Goal: Obtain resource: Obtain resource

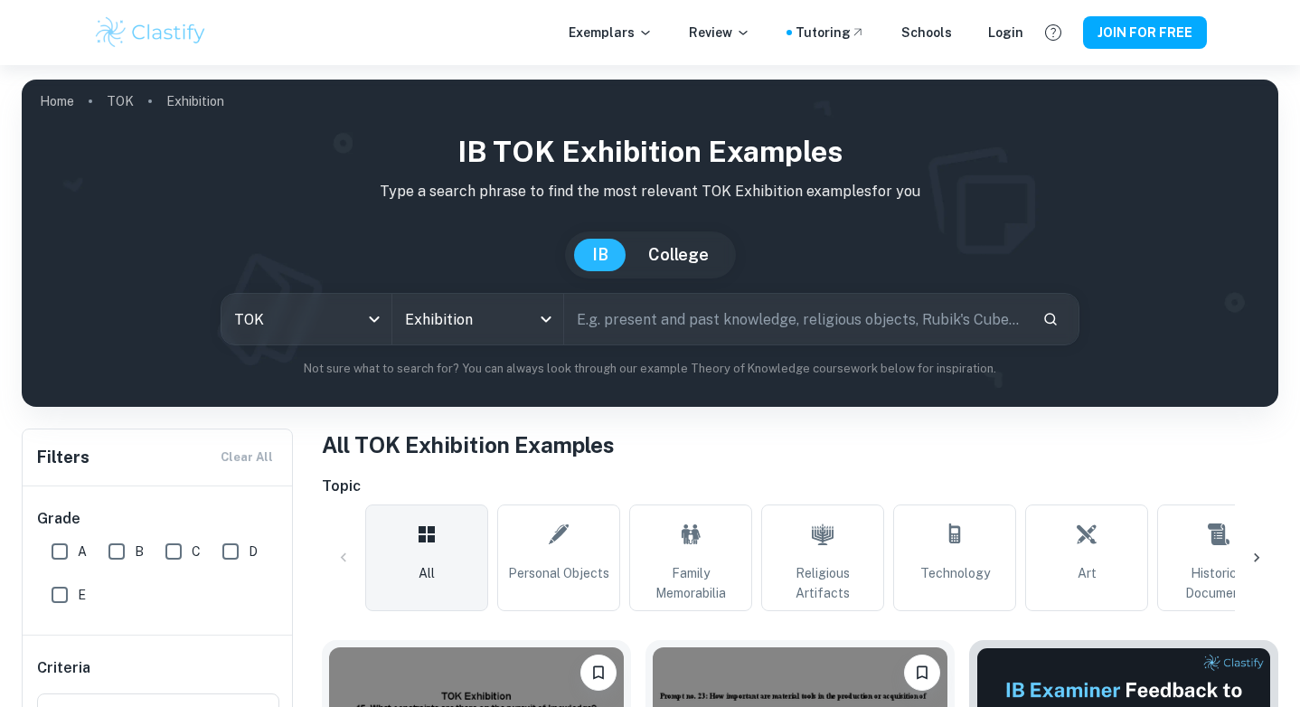
scroll to position [373, 0]
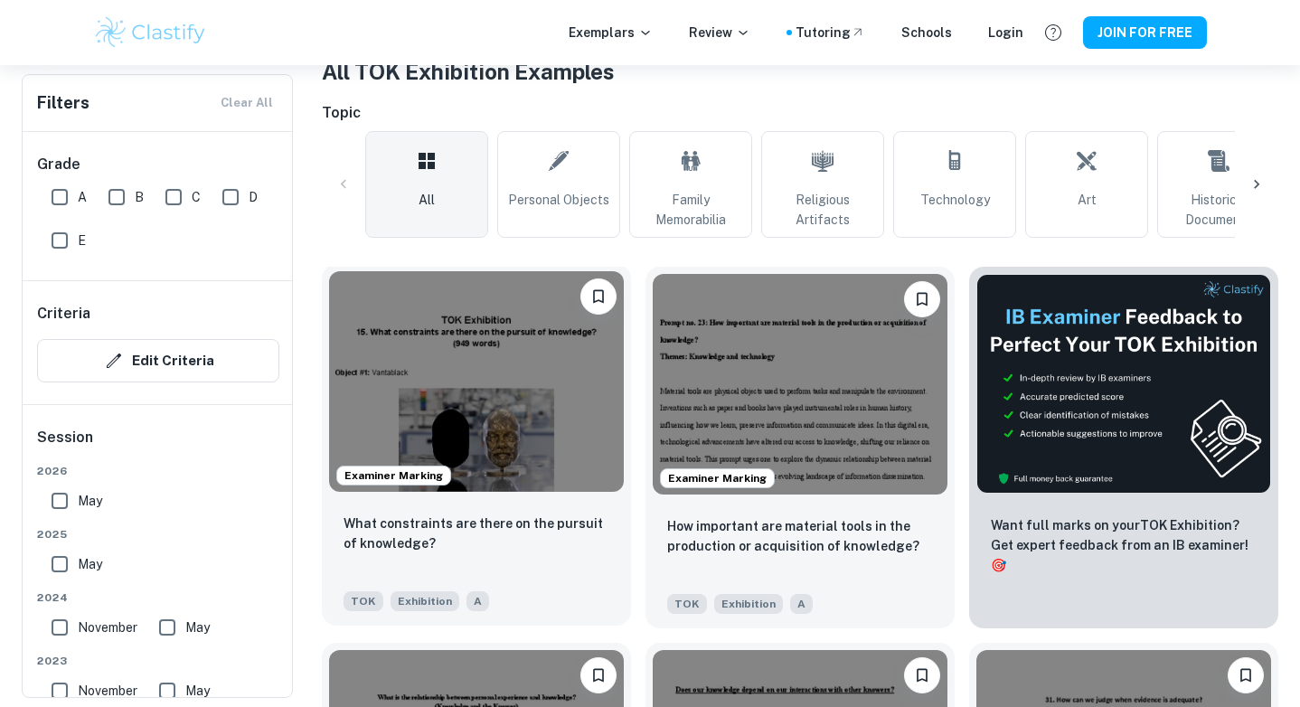
click at [493, 448] on img at bounding box center [476, 381] width 295 height 221
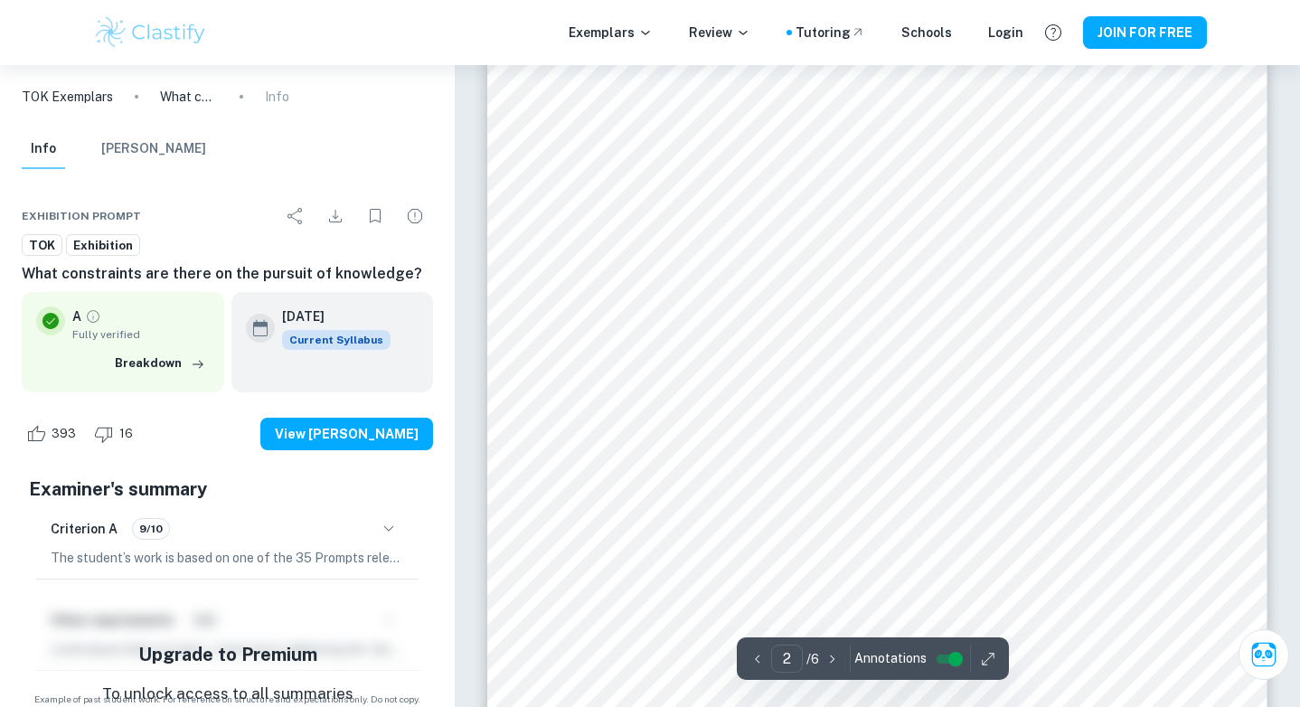
scroll to position [19, 0]
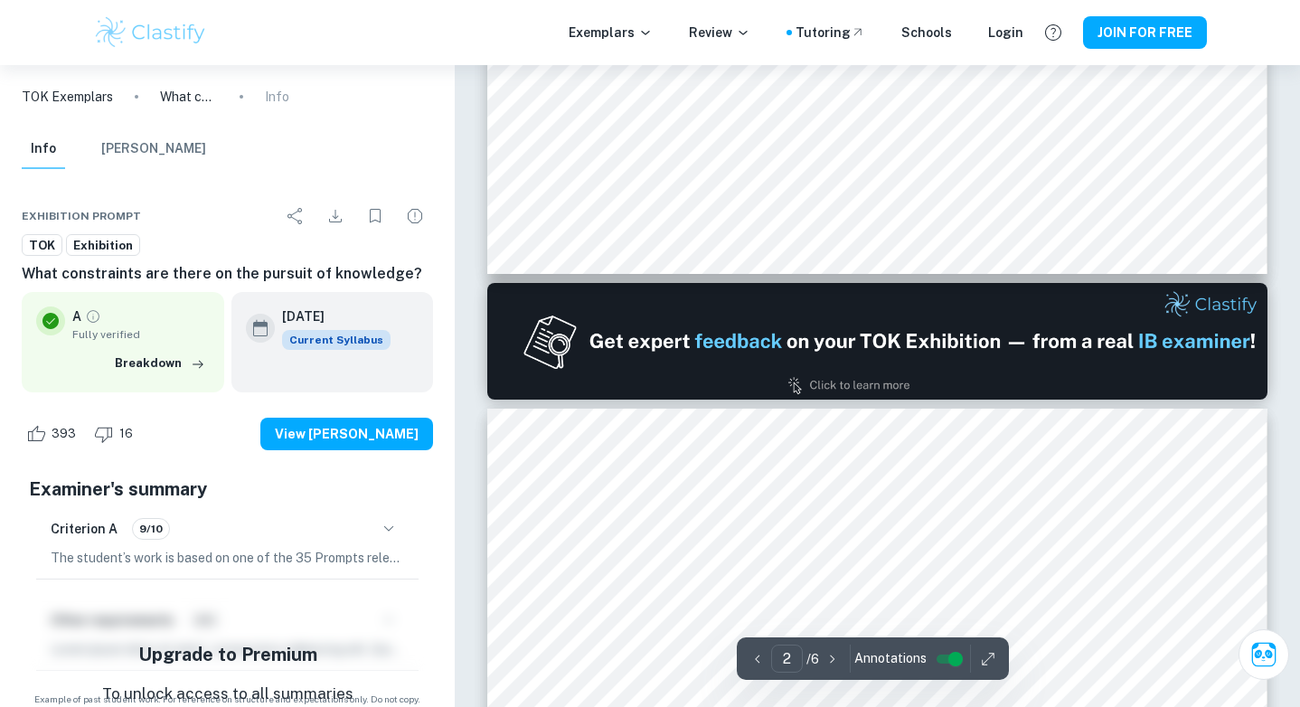
type input "1"
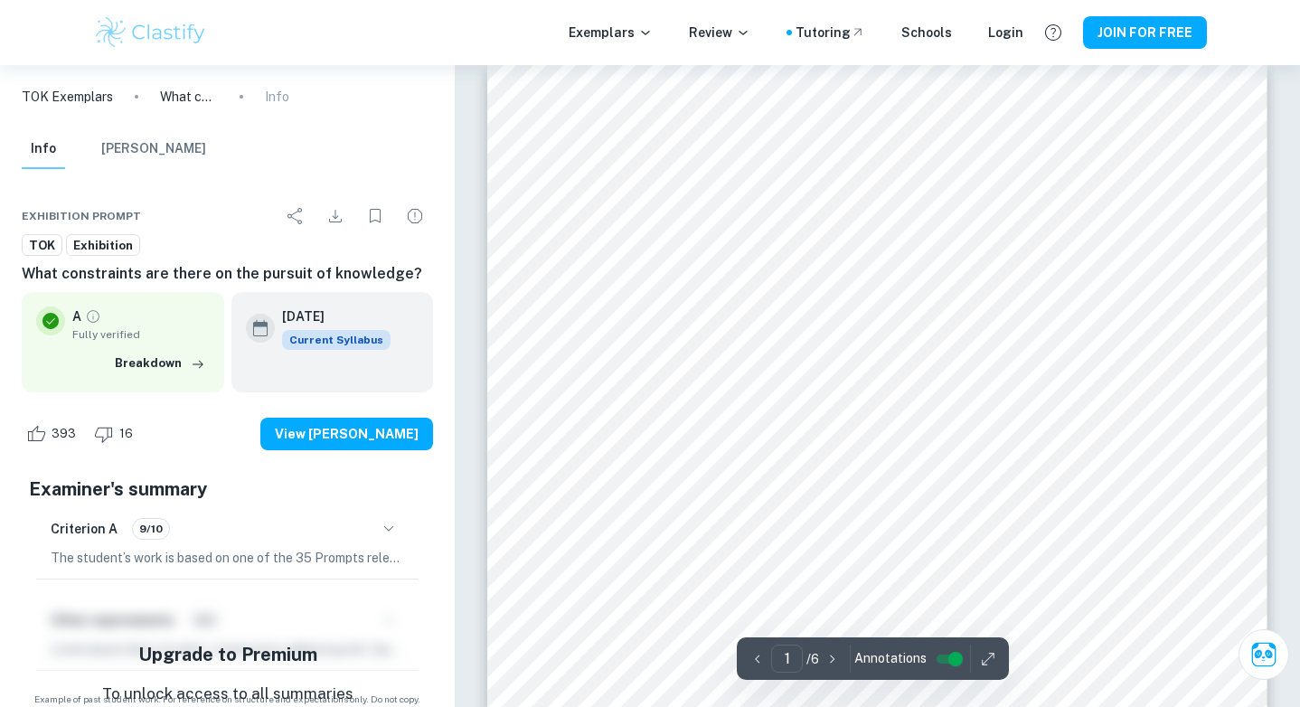
scroll to position [0, 0]
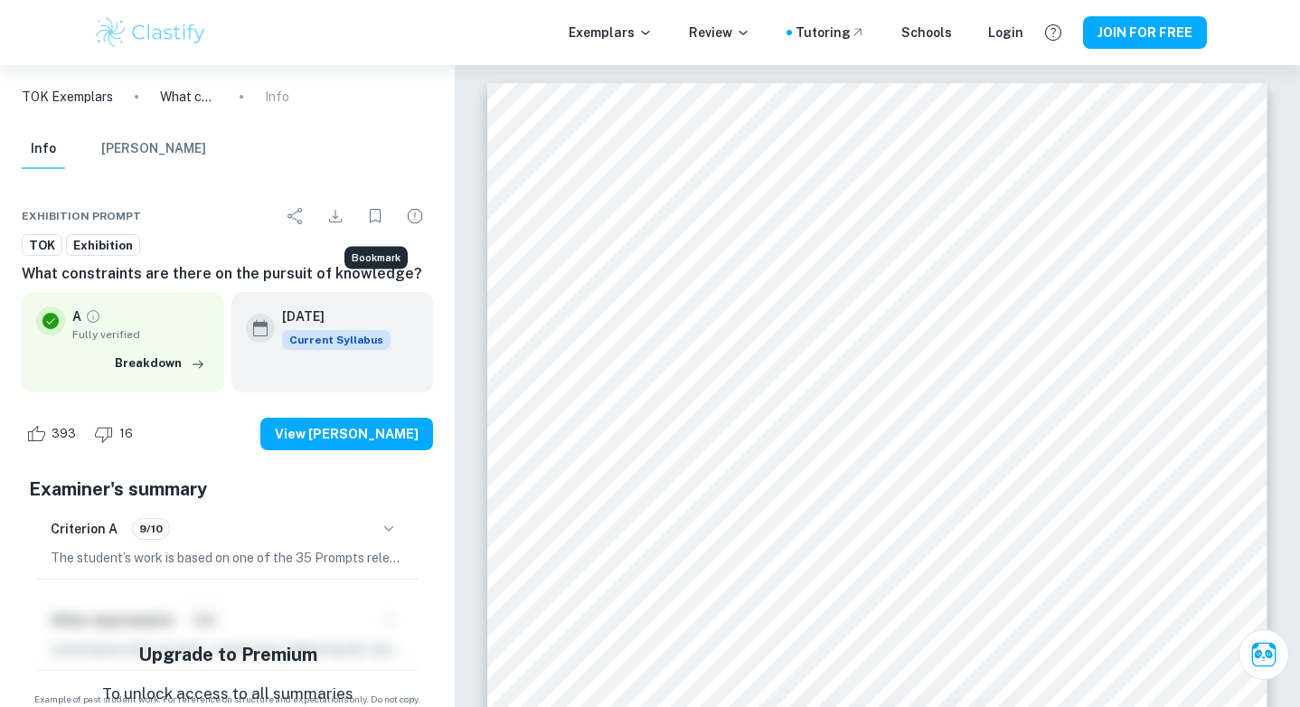
click at [359, 211] on button "Bookmark" at bounding box center [375, 216] width 36 height 36
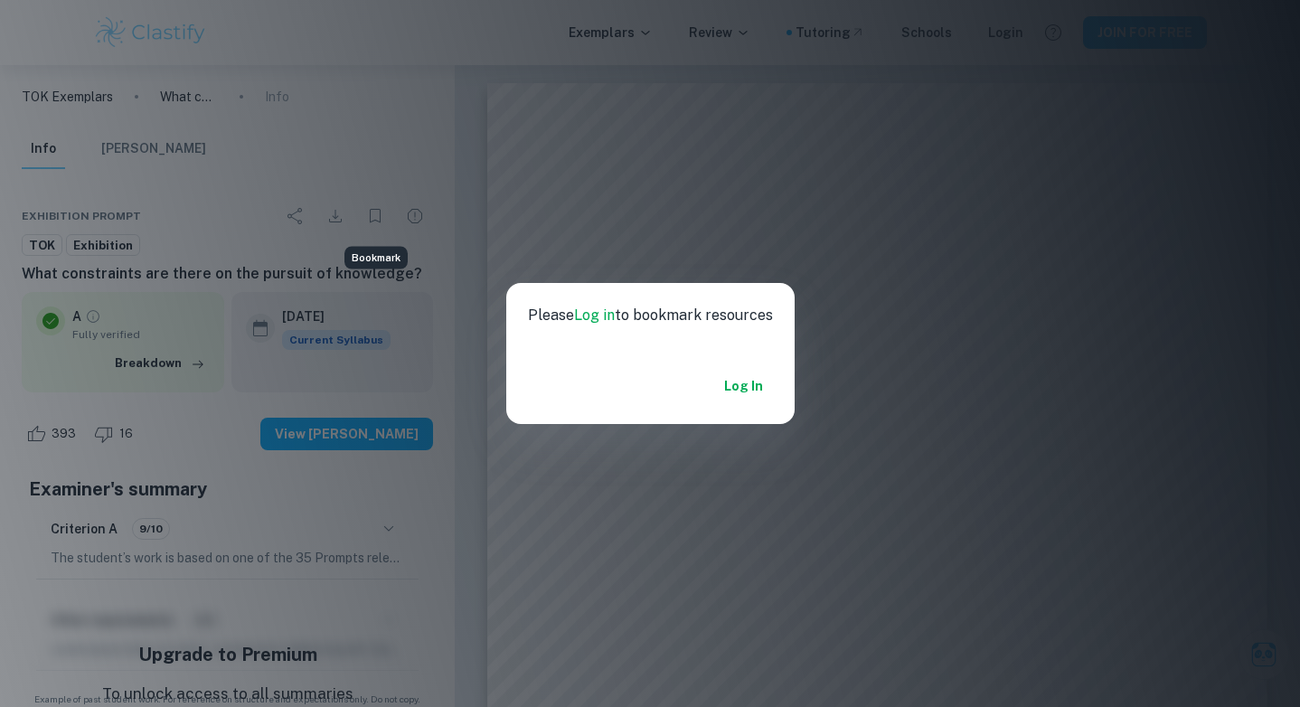
click at [566, 192] on div "Please Log in to bookmark resources Log in" at bounding box center [650, 353] width 1300 height 707
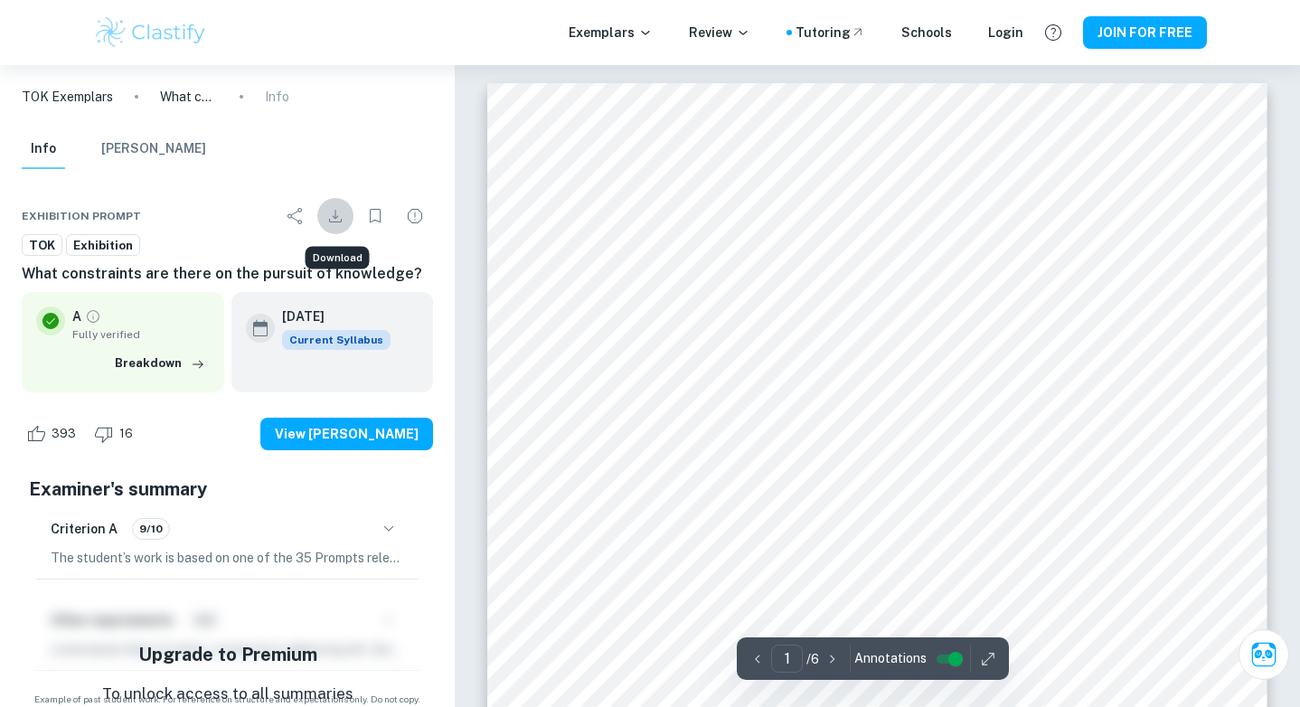
click at [331, 218] on icon "Download" at bounding box center [336, 216] width 22 height 22
click at [985, 654] on icon "button" at bounding box center [988, 659] width 18 height 18
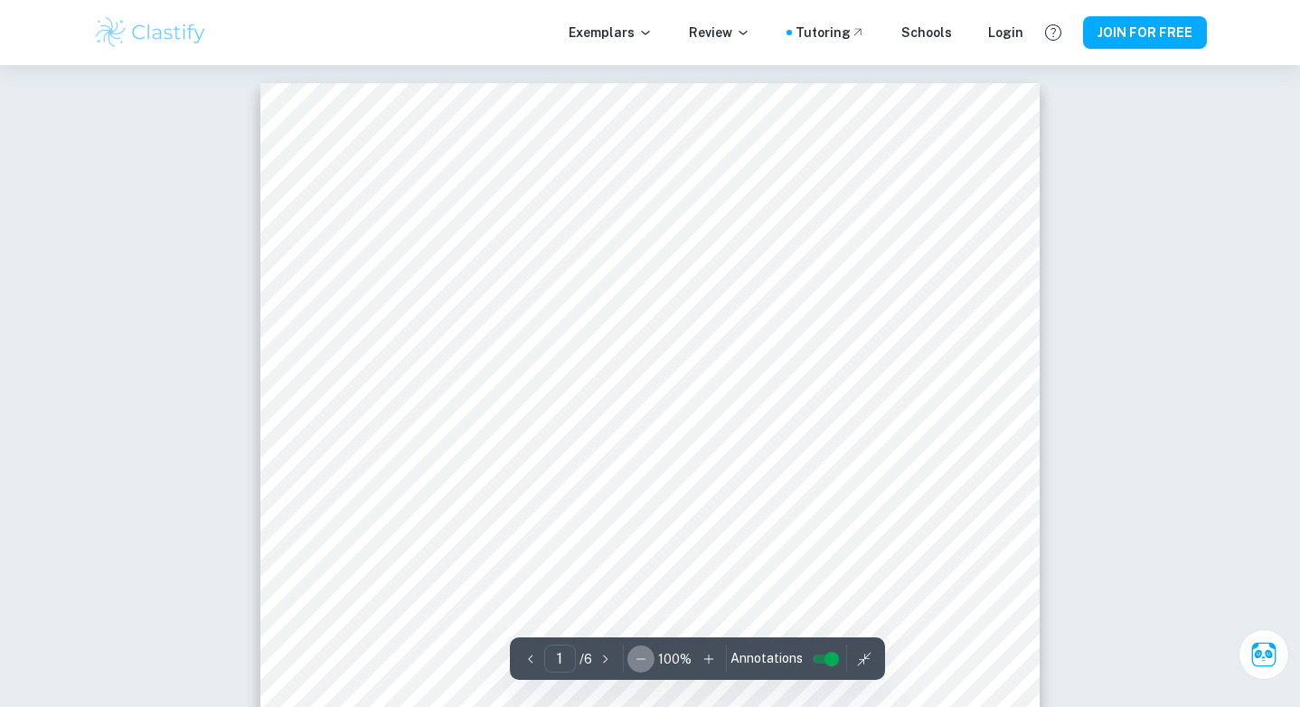
click at [634, 653] on icon "button" at bounding box center [641, 659] width 18 height 18
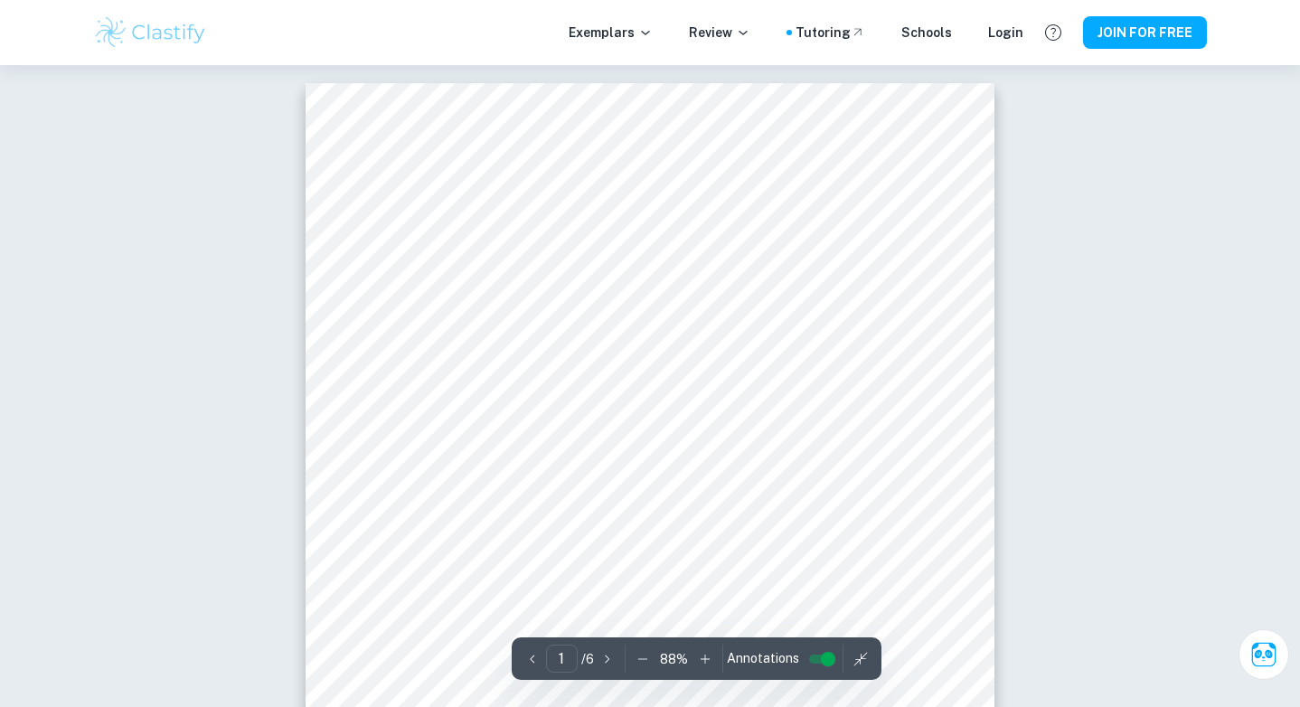
click at [634, 653] on icon "button" at bounding box center [643, 659] width 18 height 18
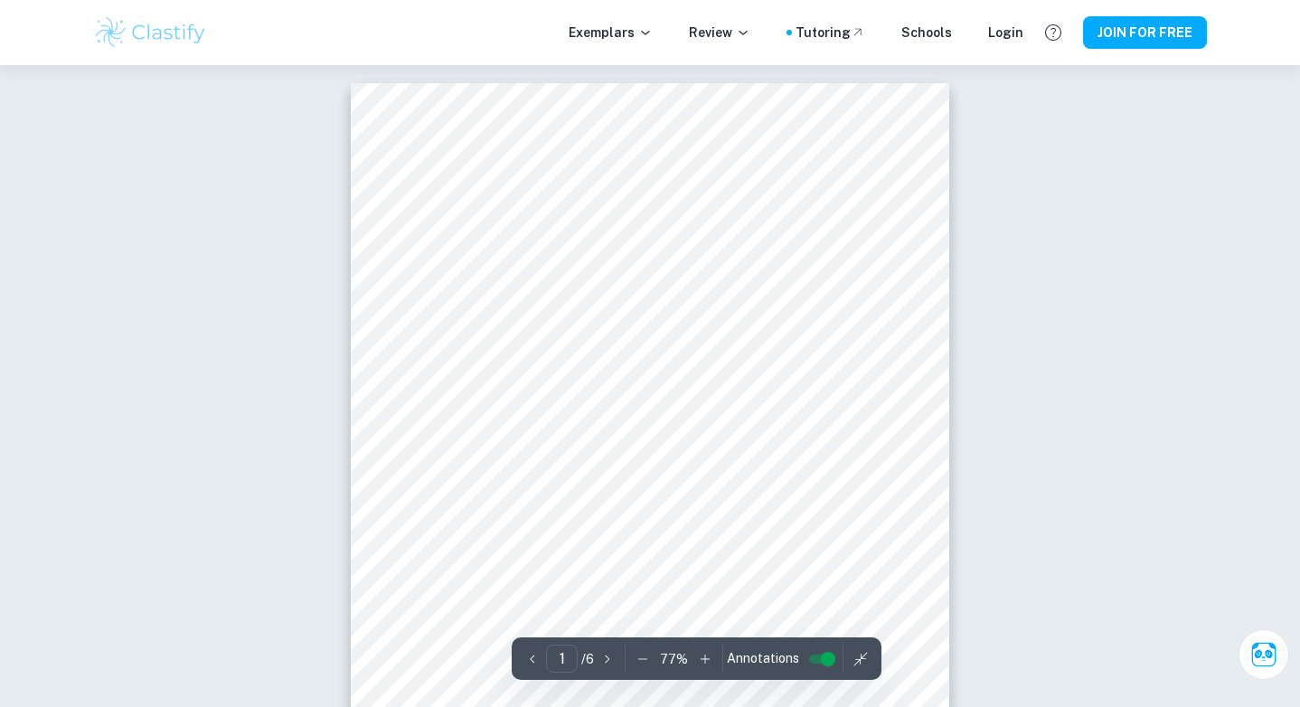
click at [634, 653] on icon "button" at bounding box center [643, 659] width 18 height 18
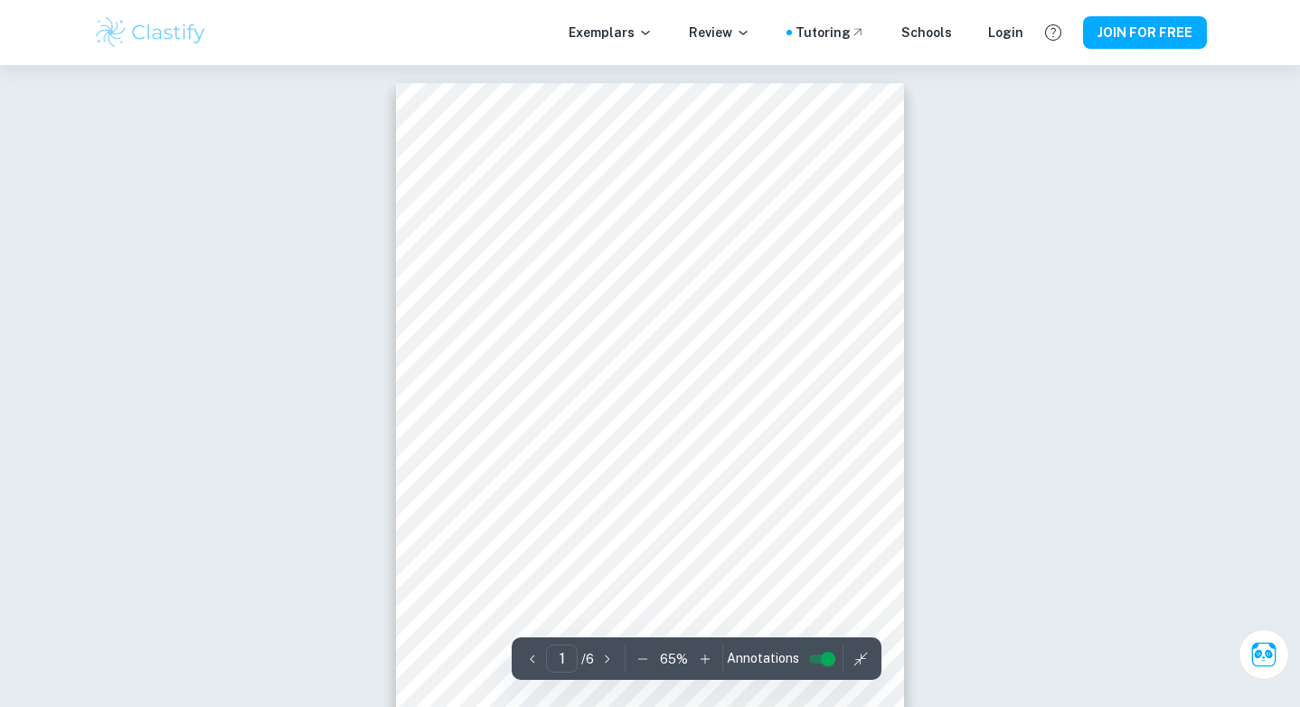
click at [634, 653] on icon "button" at bounding box center [643, 659] width 18 height 18
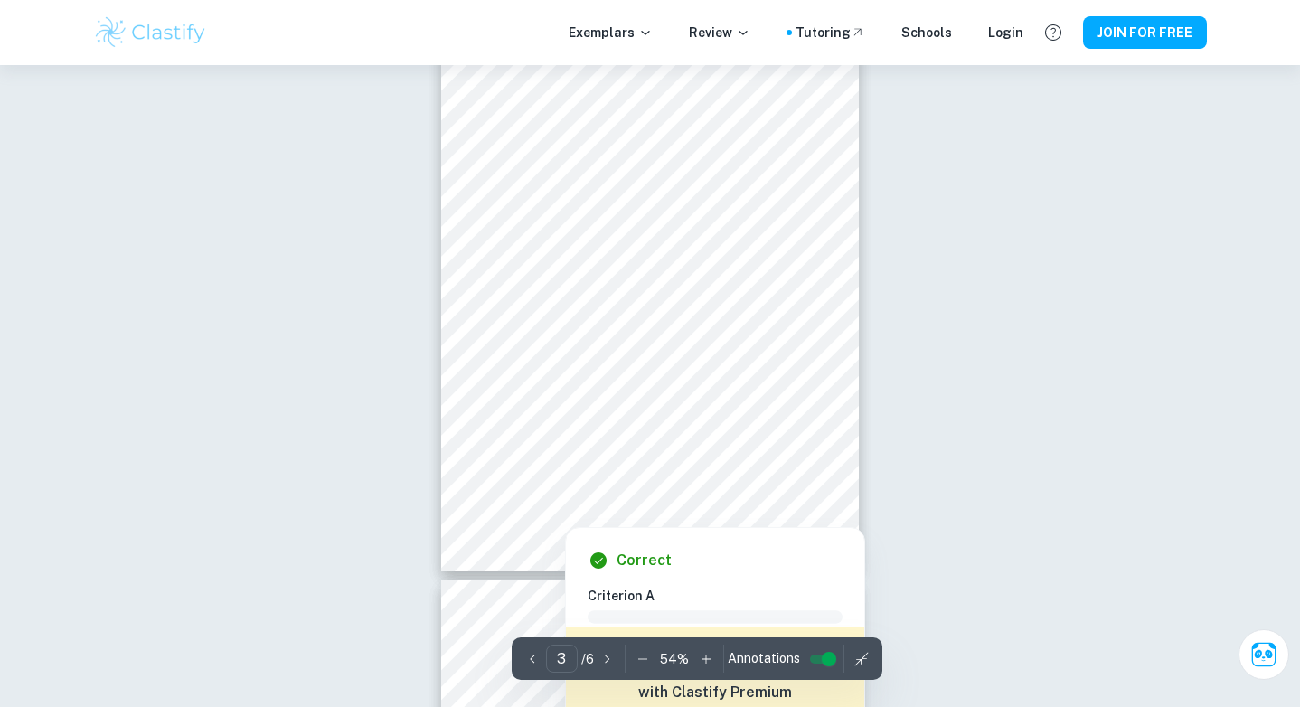
scroll to position [1289, 0]
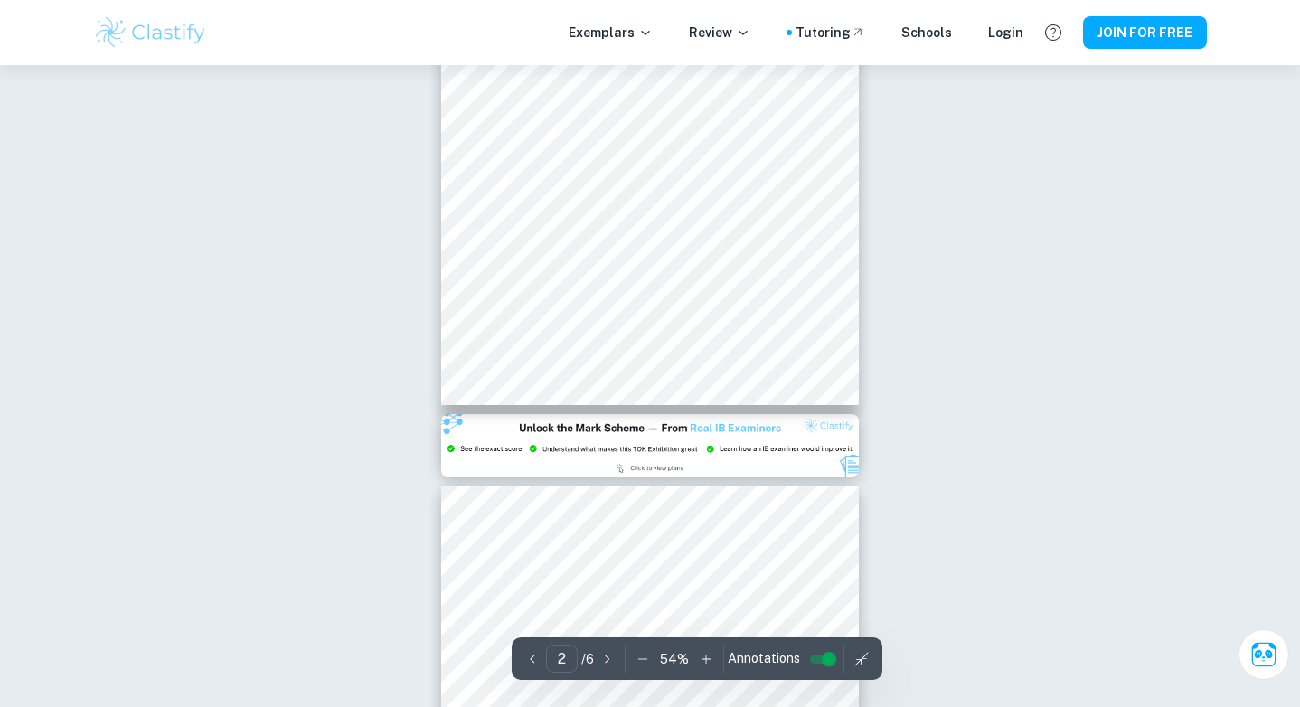
type input "1"
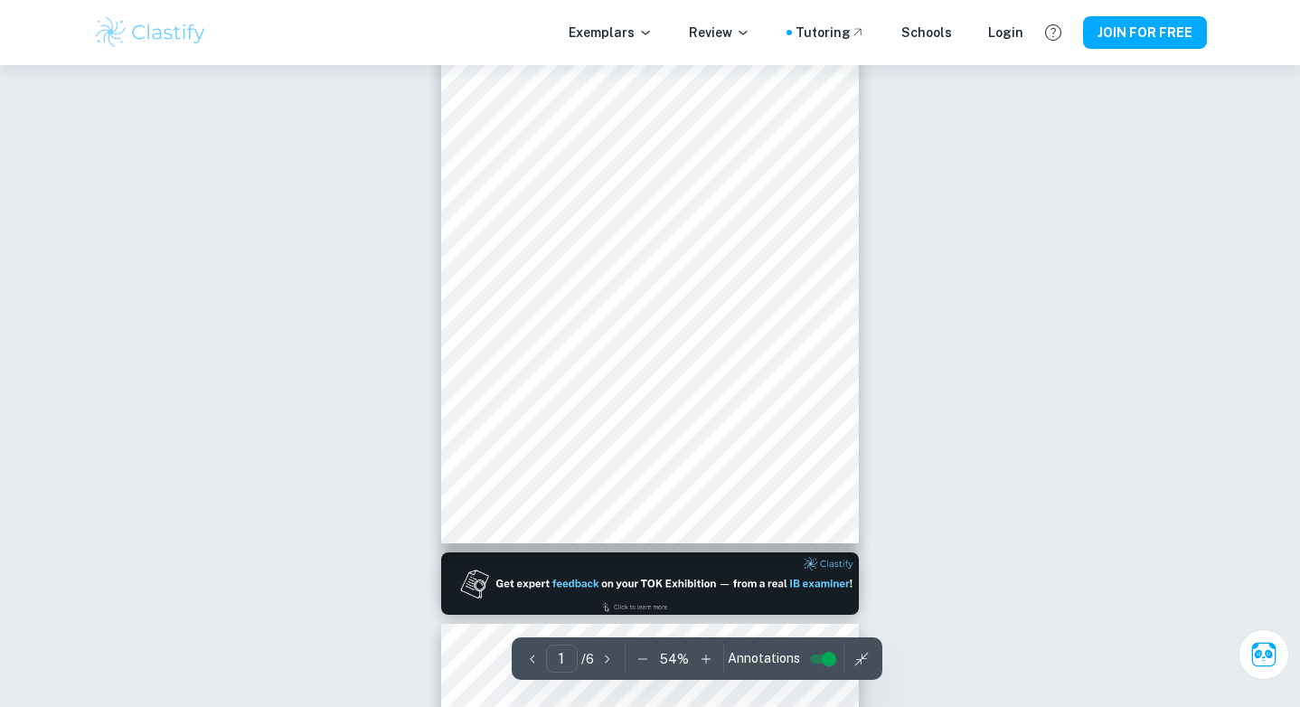
scroll to position [0, 0]
